Goal: Find specific page/section: Find specific page/section

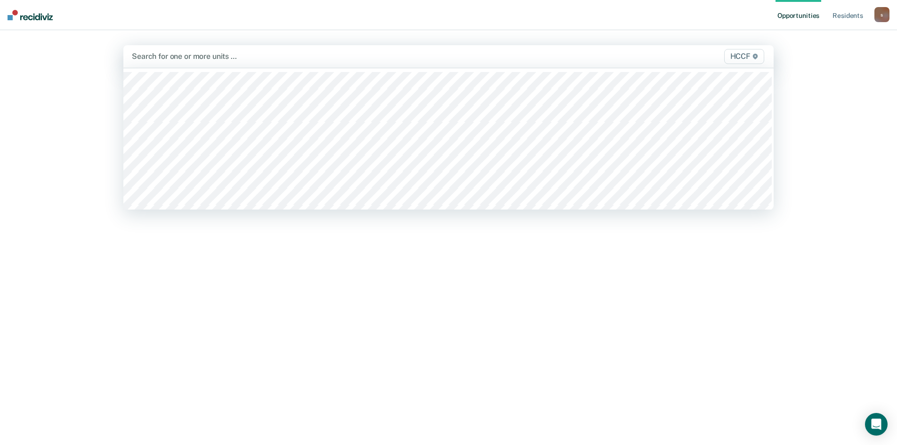
click at [352, 59] on div at bounding box center [353, 56] width 443 height 11
type input "ma"
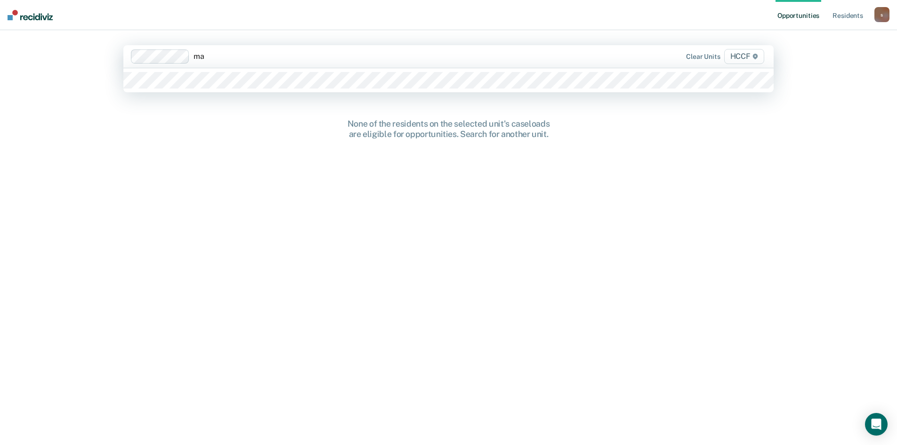
type input "ma2"
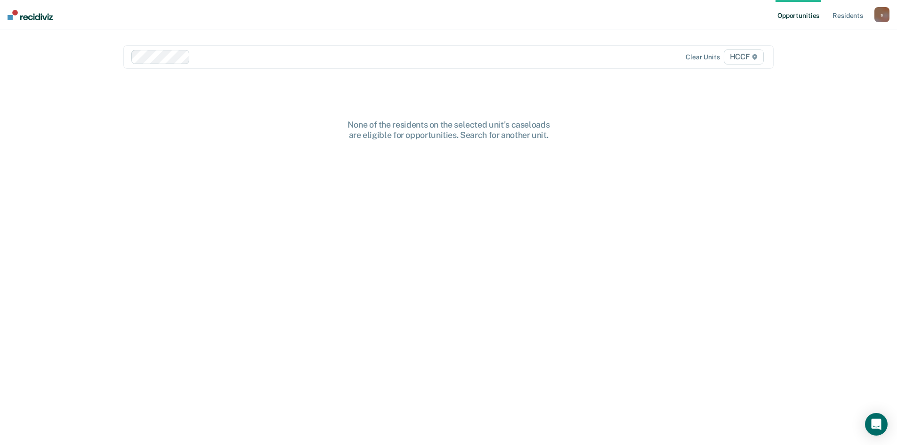
click at [167, 64] on div "Clear units HCCF" at bounding box center [448, 57] width 650 height 24
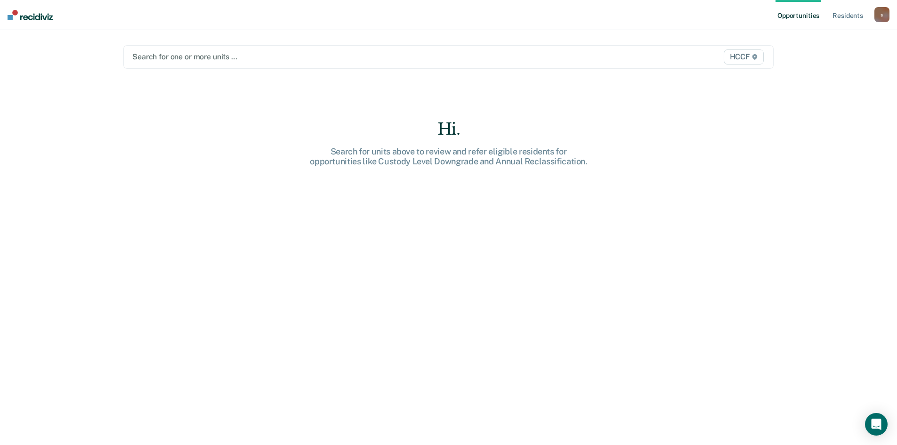
click at [24, 17] on img at bounding box center [30, 15] width 45 height 10
click at [805, 19] on link "Opportunities" at bounding box center [799, 15] width 46 height 30
click at [840, 14] on link "Resident s" at bounding box center [848, 15] width 34 height 30
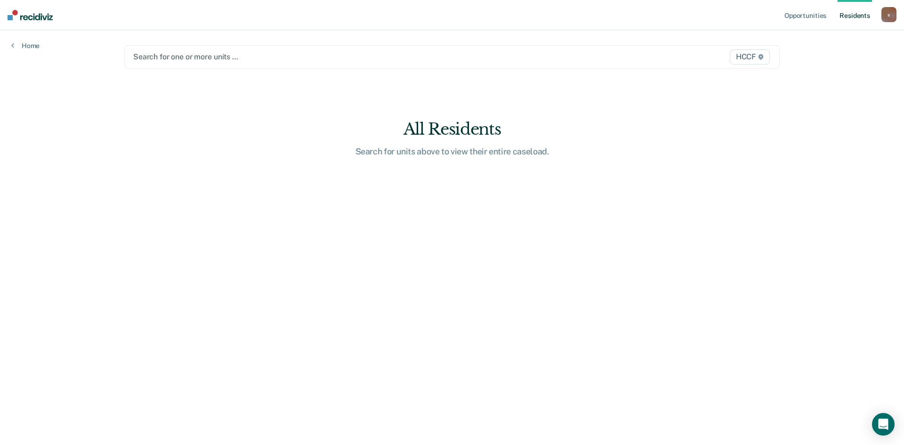
click at [40, 47] on div "Home" at bounding box center [25, 40] width 51 height 20
click at [26, 46] on link "Home" at bounding box center [25, 45] width 28 height 8
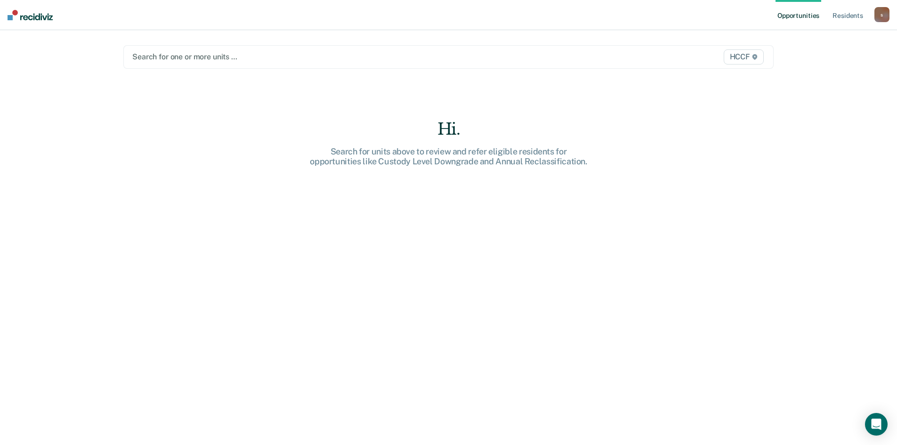
click at [168, 52] on div at bounding box center [353, 56] width 442 height 11
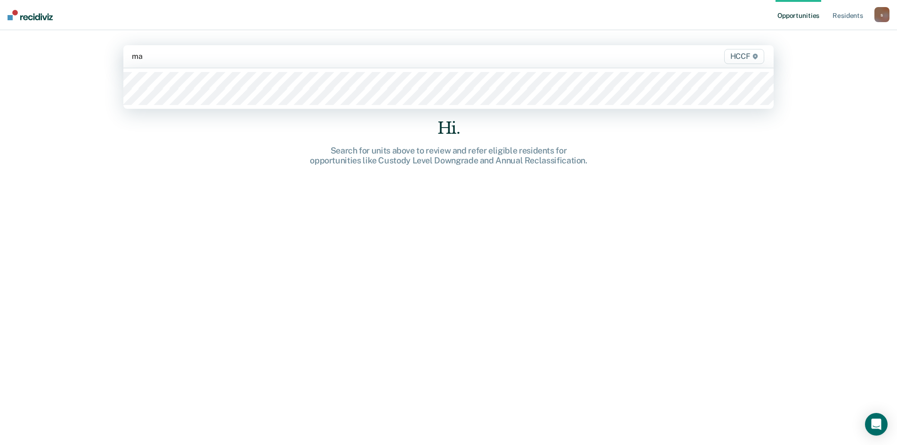
type input "ma1"
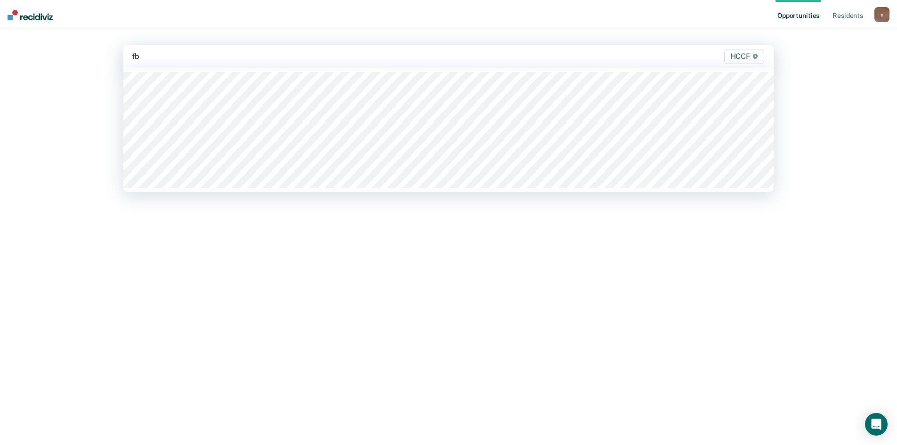
type input "fb1"
